Goal: Task Accomplishment & Management: Manage account settings

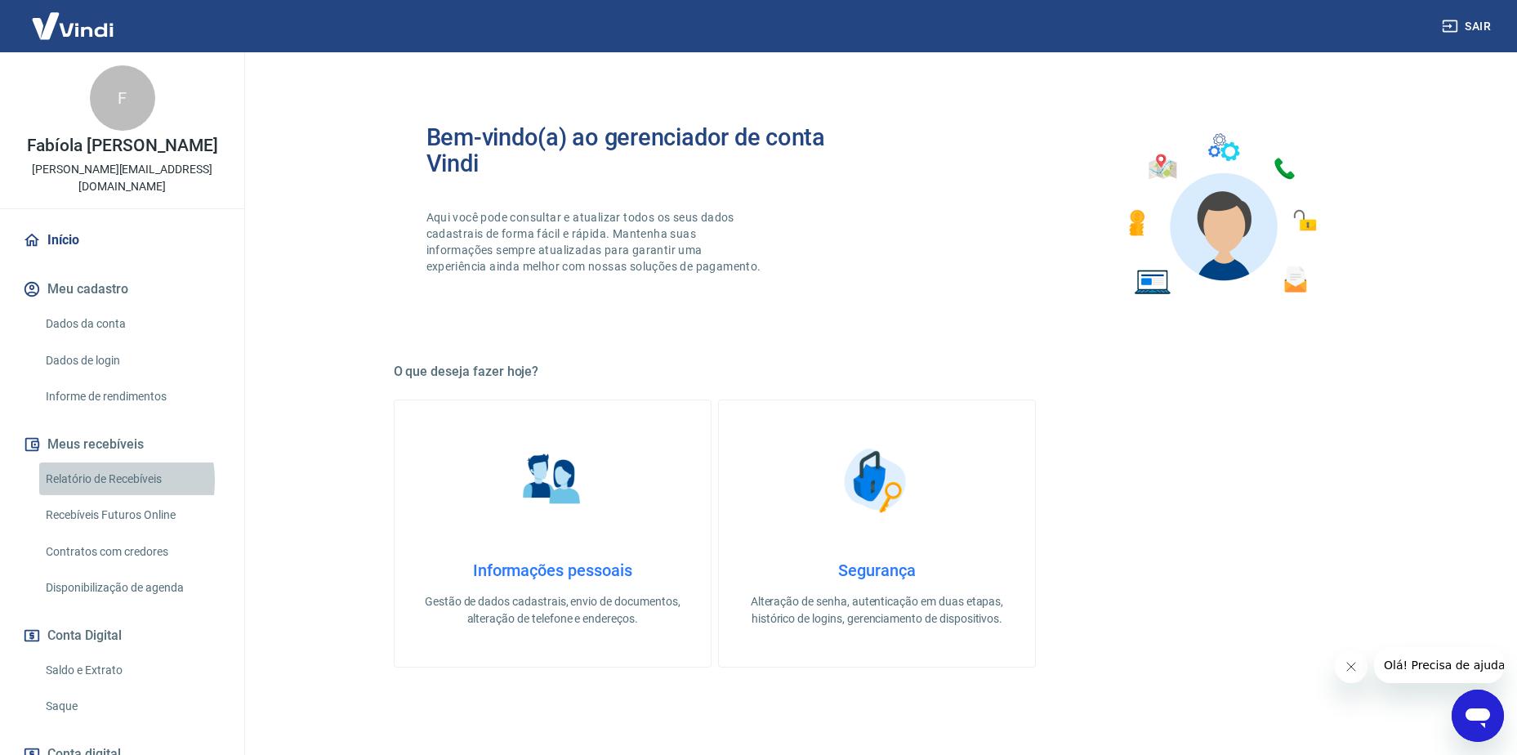
click at [100, 481] on link "Relatório de Recebíveis" at bounding box center [131, 478] width 185 height 33
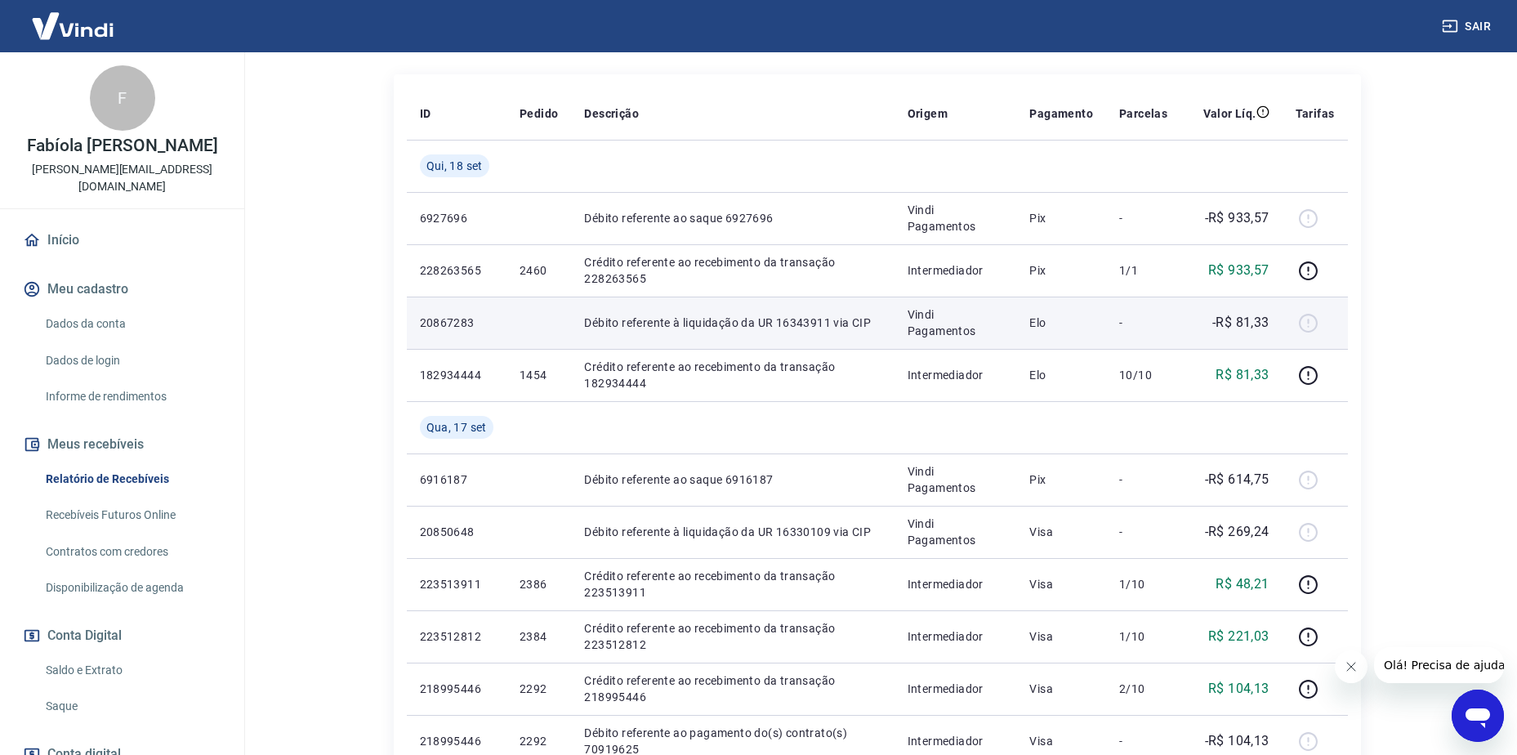
scroll to position [408, 0]
